Goal: Find specific page/section: Find specific page/section

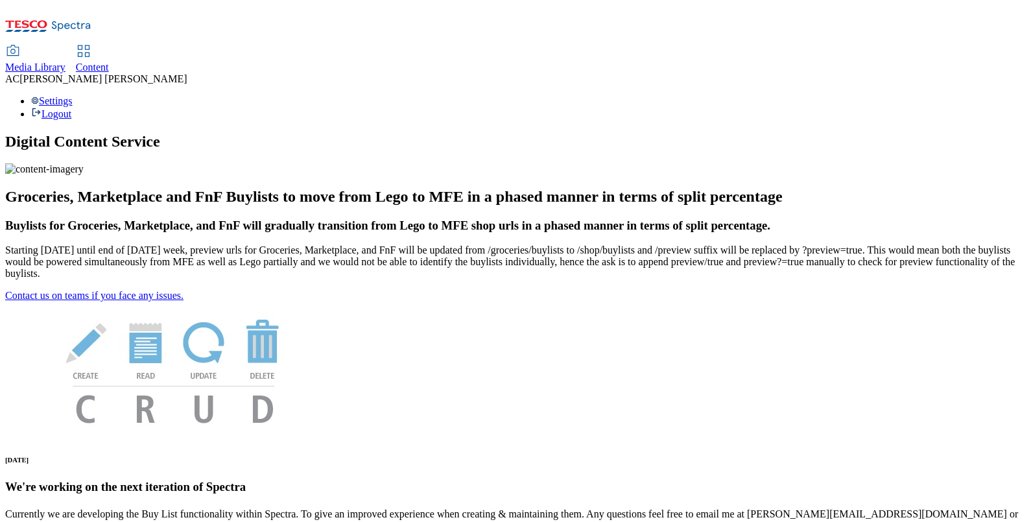
click at [66, 62] on span "Media Library" at bounding box center [35, 67] width 60 height 11
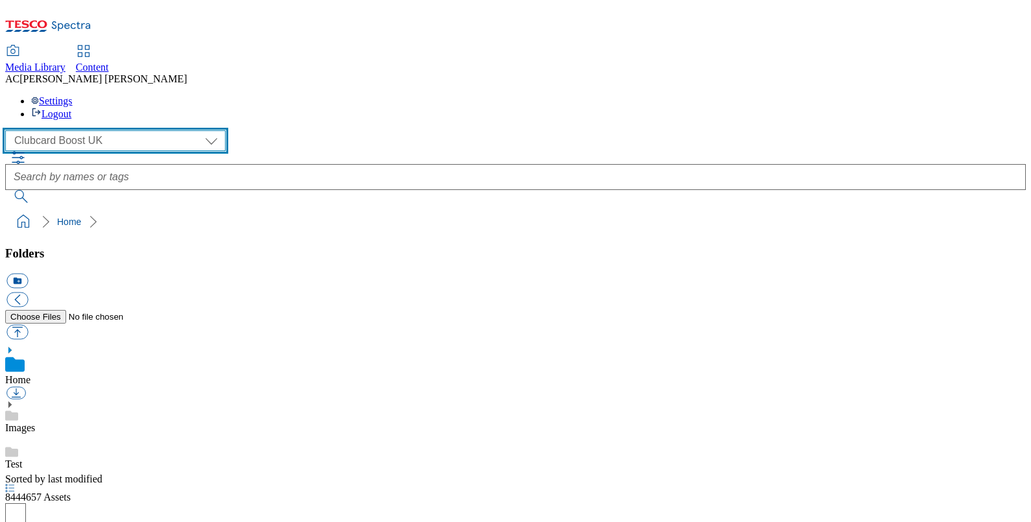
click at [123, 130] on select "Clubcard Boost UK Clubcard Marketing Dotcom UK GHS Marketing UK GHS Product UK …" at bounding box center [115, 140] width 221 height 21
select select "flare-ghs-mktg"
click at [8, 130] on select "Clubcard Boost UK Clubcard Marketing Dotcom UK GHS Marketing UK GHS Product UK …" at bounding box center [115, 140] width 221 height 21
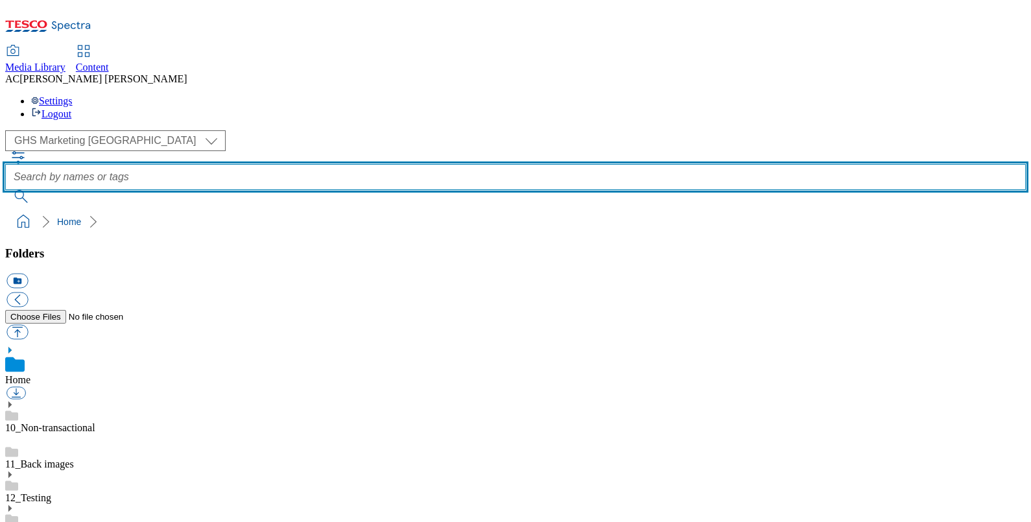
click at [437, 164] on input "text" at bounding box center [515, 177] width 1021 height 26
type input "unsold"
click at [5, 190] on button "submit" at bounding box center [22, 196] width 34 height 13
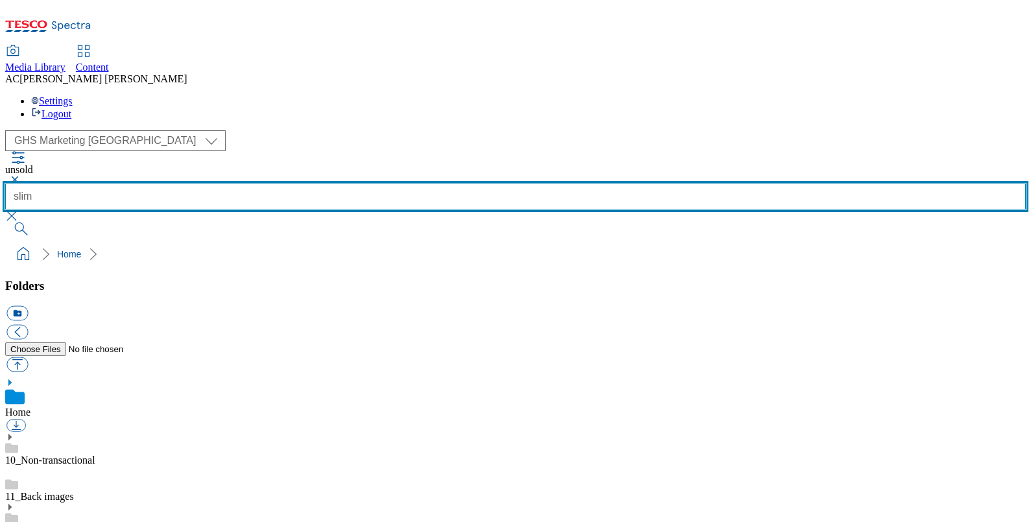
type input "slim"
click at [5, 222] on button "submit" at bounding box center [22, 228] width 34 height 13
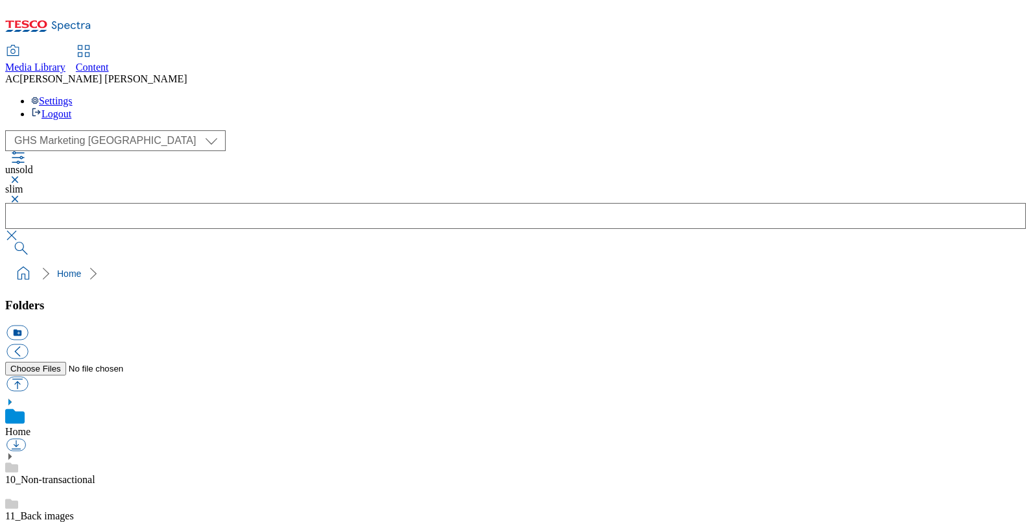
click at [21, 176] on button "button" at bounding box center [13, 180] width 16 height 8
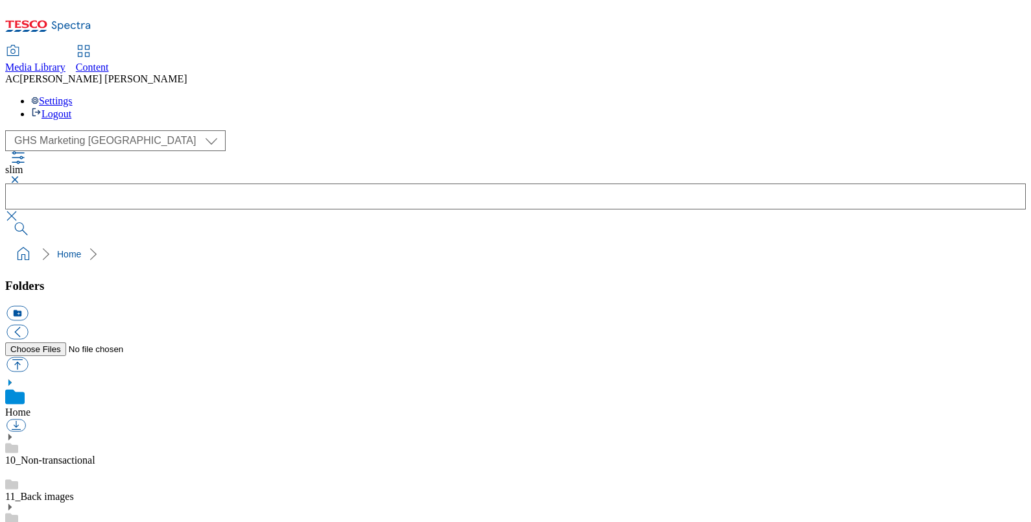
scroll to position [739, 0]
